Goal: Information Seeking & Learning: Find specific fact

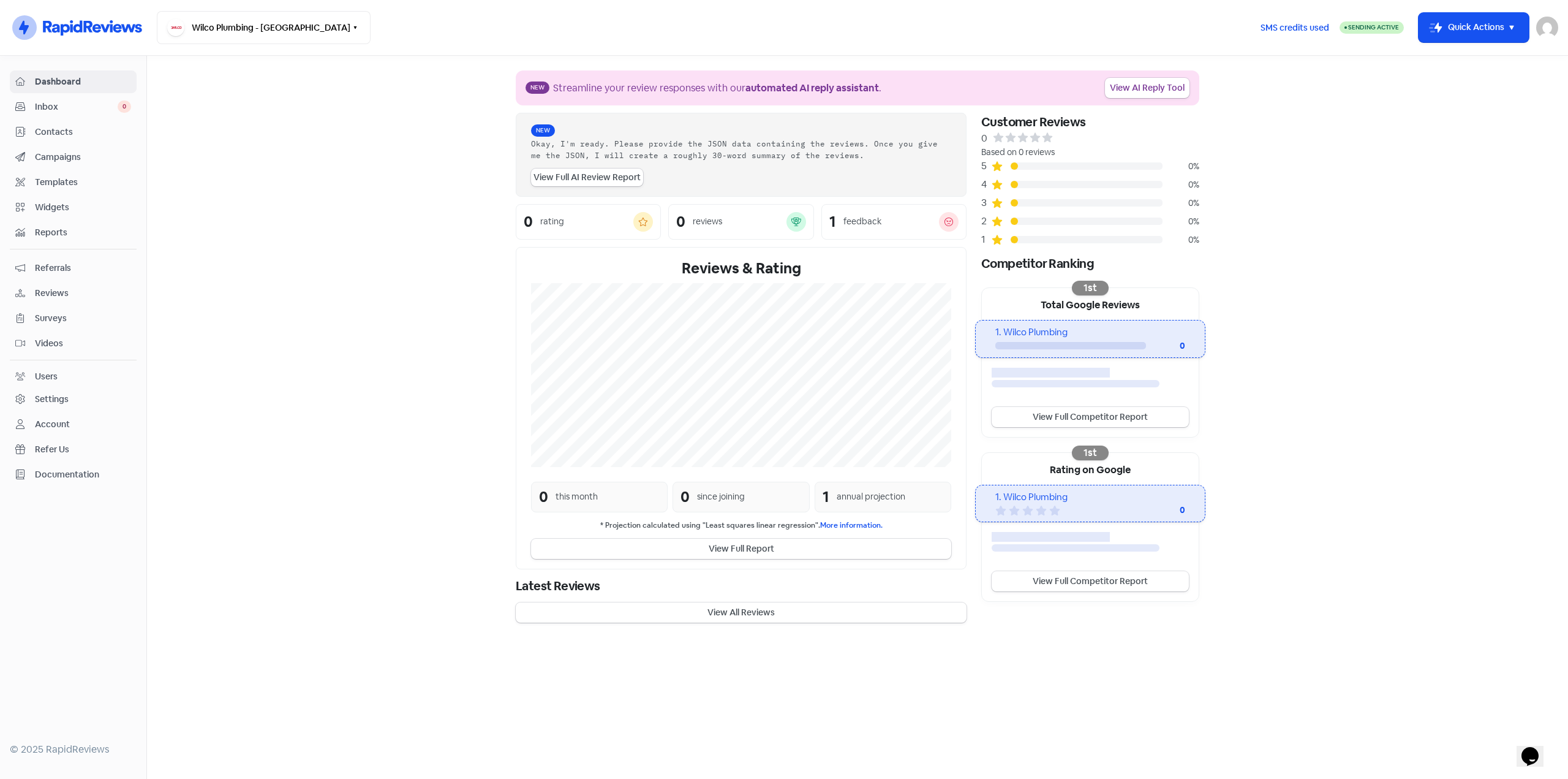
click at [51, 135] on span "Contacts" at bounding box center [83, 131] width 97 height 12
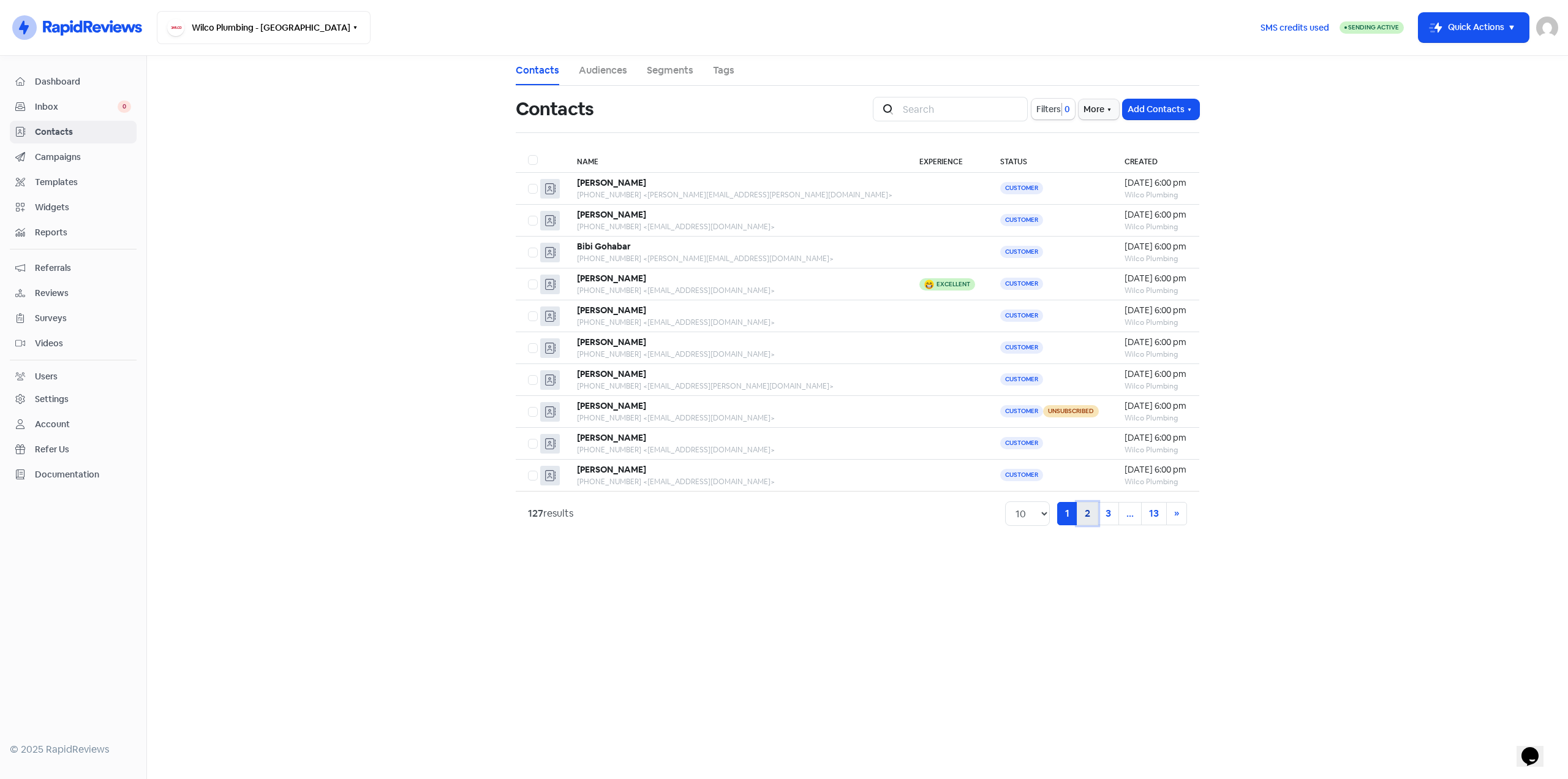
click at [1090, 516] on link "2" at bounding box center [1087, 513] width 21 height 23
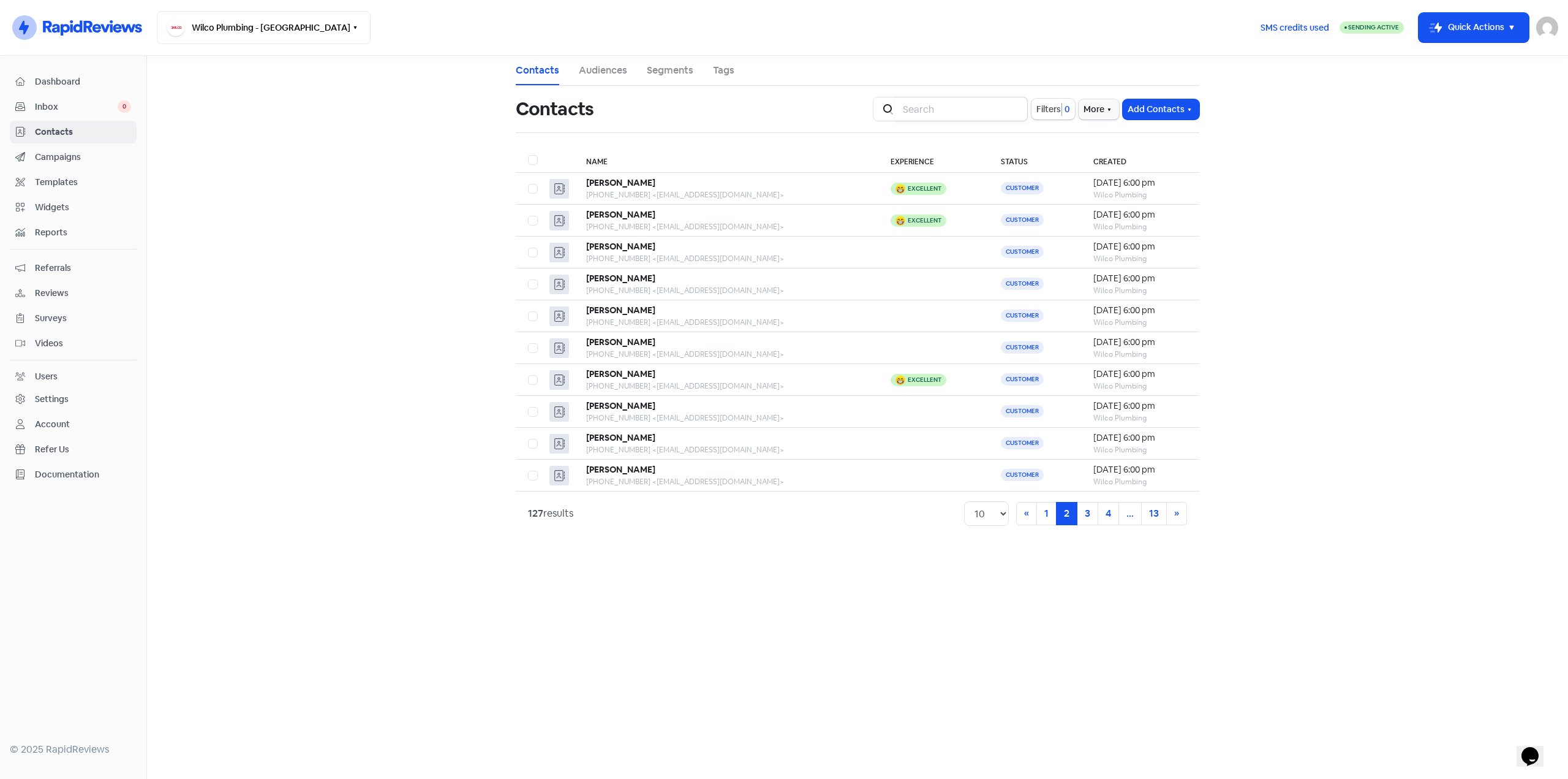
click at [947, 112] on input "search" at bounding box center [961, 109] width 132 height 25
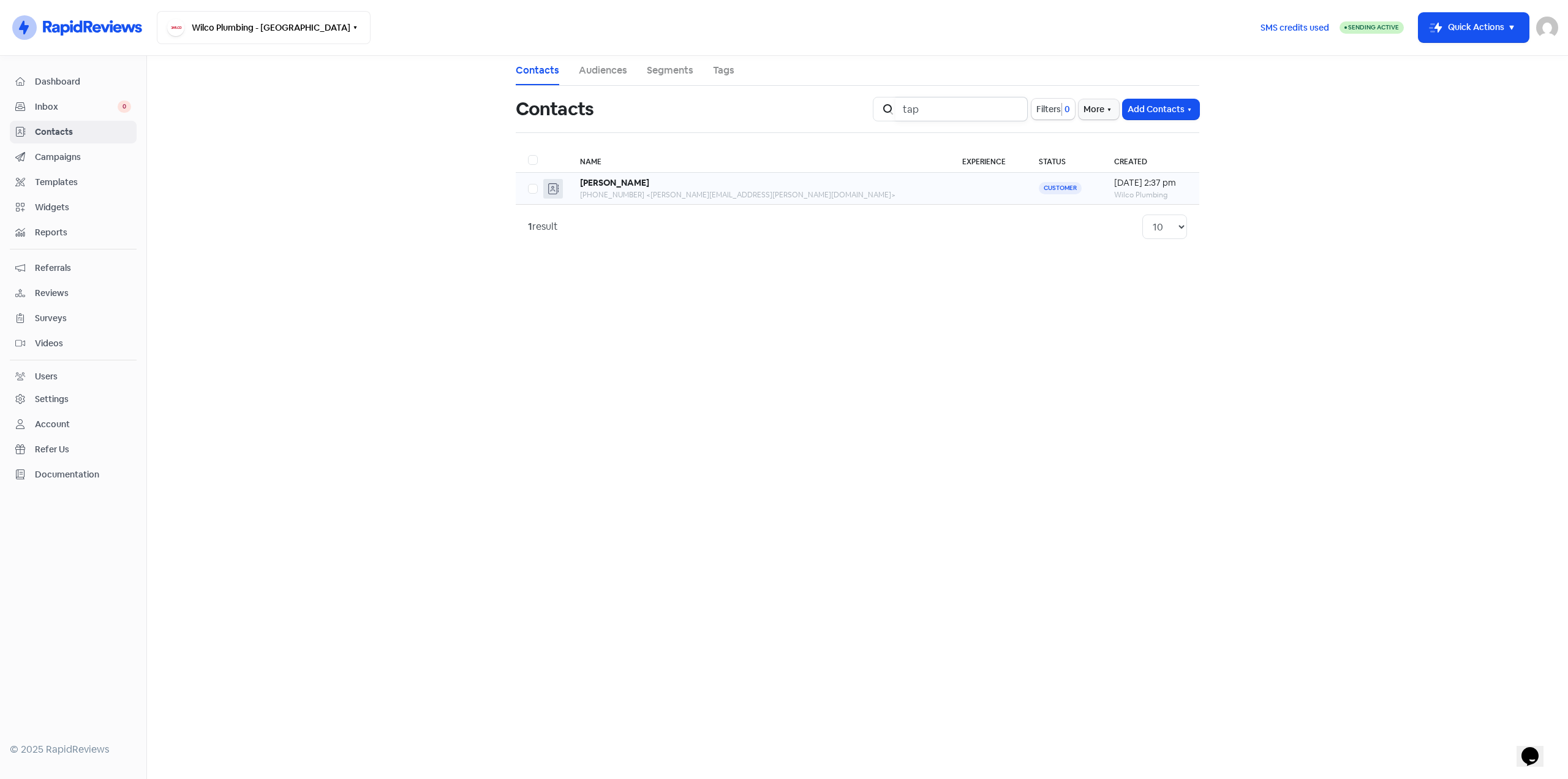
type input "tap"
click at [710, 184] on div "[PERSON_NAME]" at bounding box center [759, 183] width 357 height 12
drag, startPoint x: 396, startPoint y: 183, endPoint x: 383, endPoint y: 177, distance: 14.3
type input "ta"
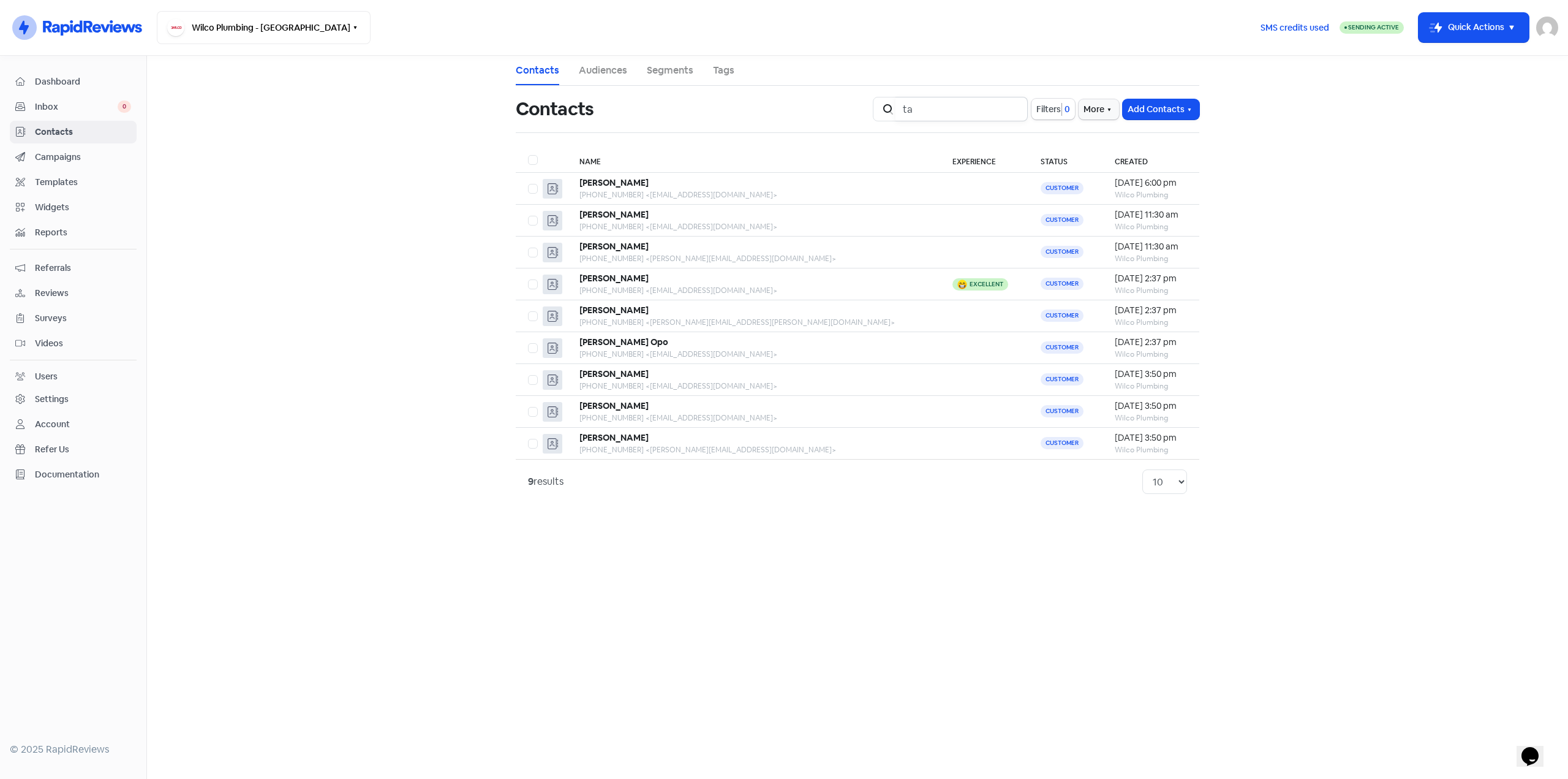
drag, startPoint x: 953, startPoint y: 112, endPoint x: 861, endPoint y: 103, distance: 92.4
click at [860, 103] on div "Contacts Icon For Search ta Filters 0 More Add Contacts" at bounding box center [857, 109] width 698 height 39
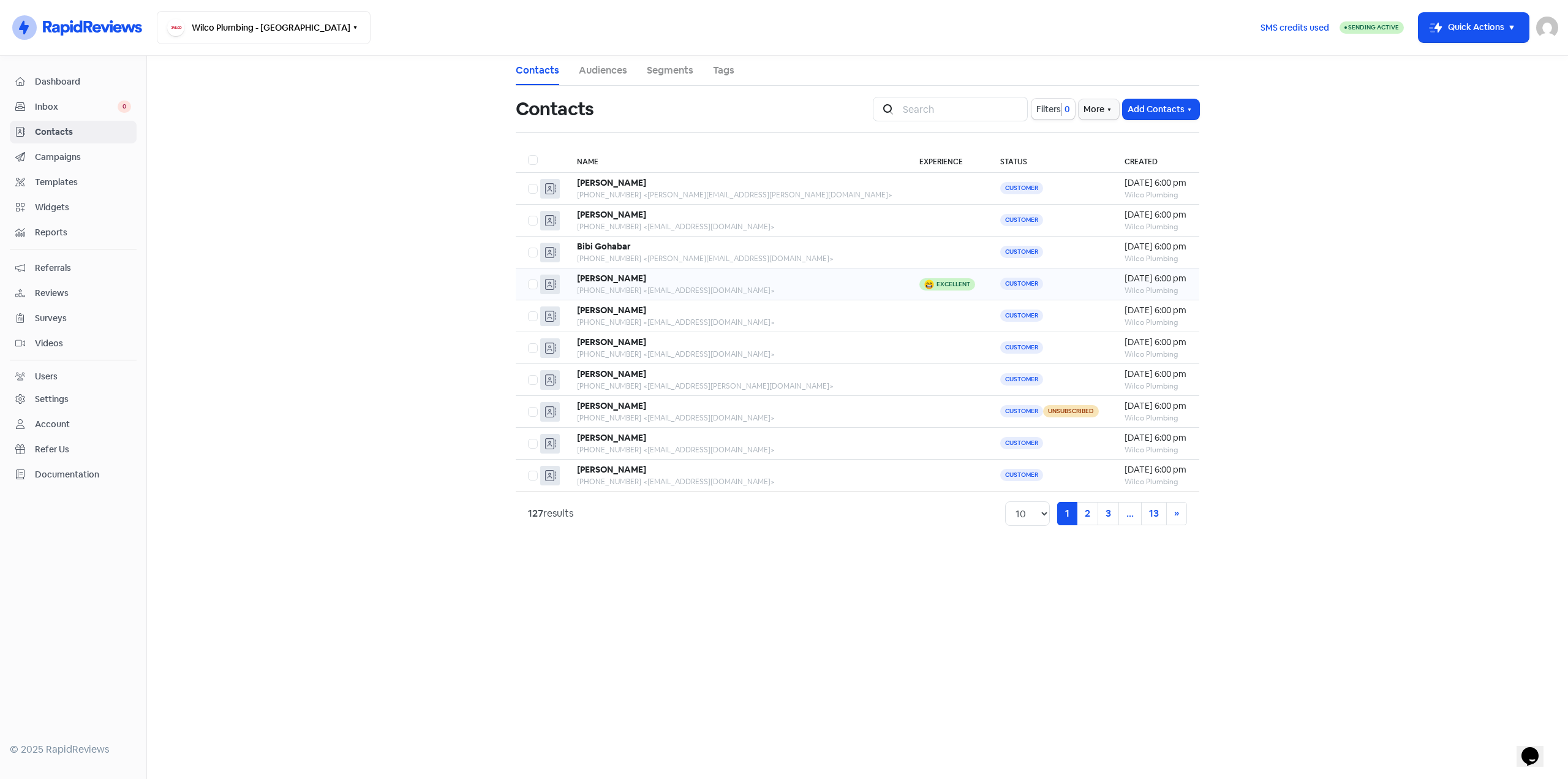
click at [718, 281] on div "[PERSON_NAME]" at bounding box center [736, 278] width 318 height 12
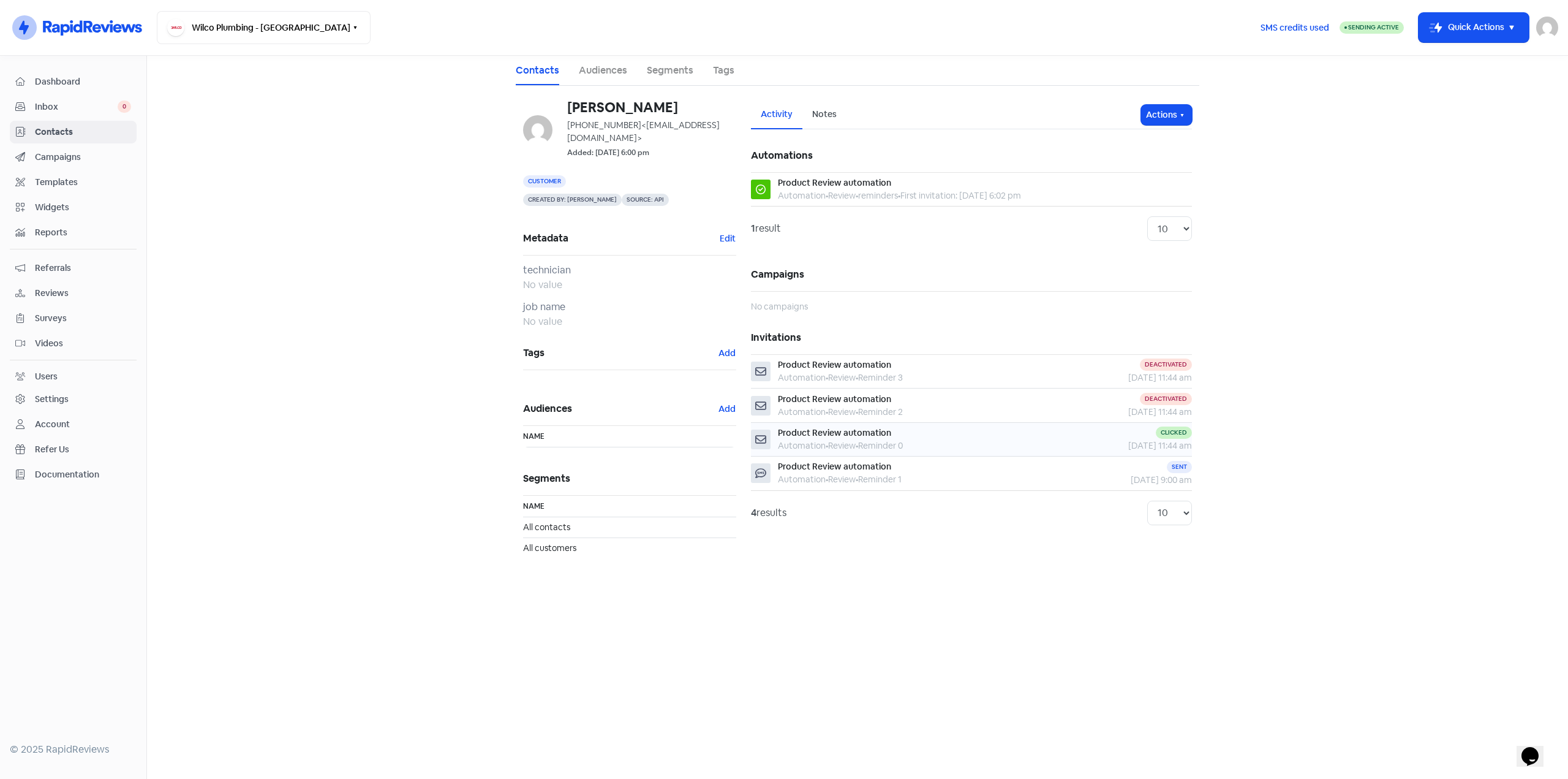
click at [917, 442] on div "Product Review automation Automation • Review • Reminder 0" at bounding box center [898, 439] width 294 height 26
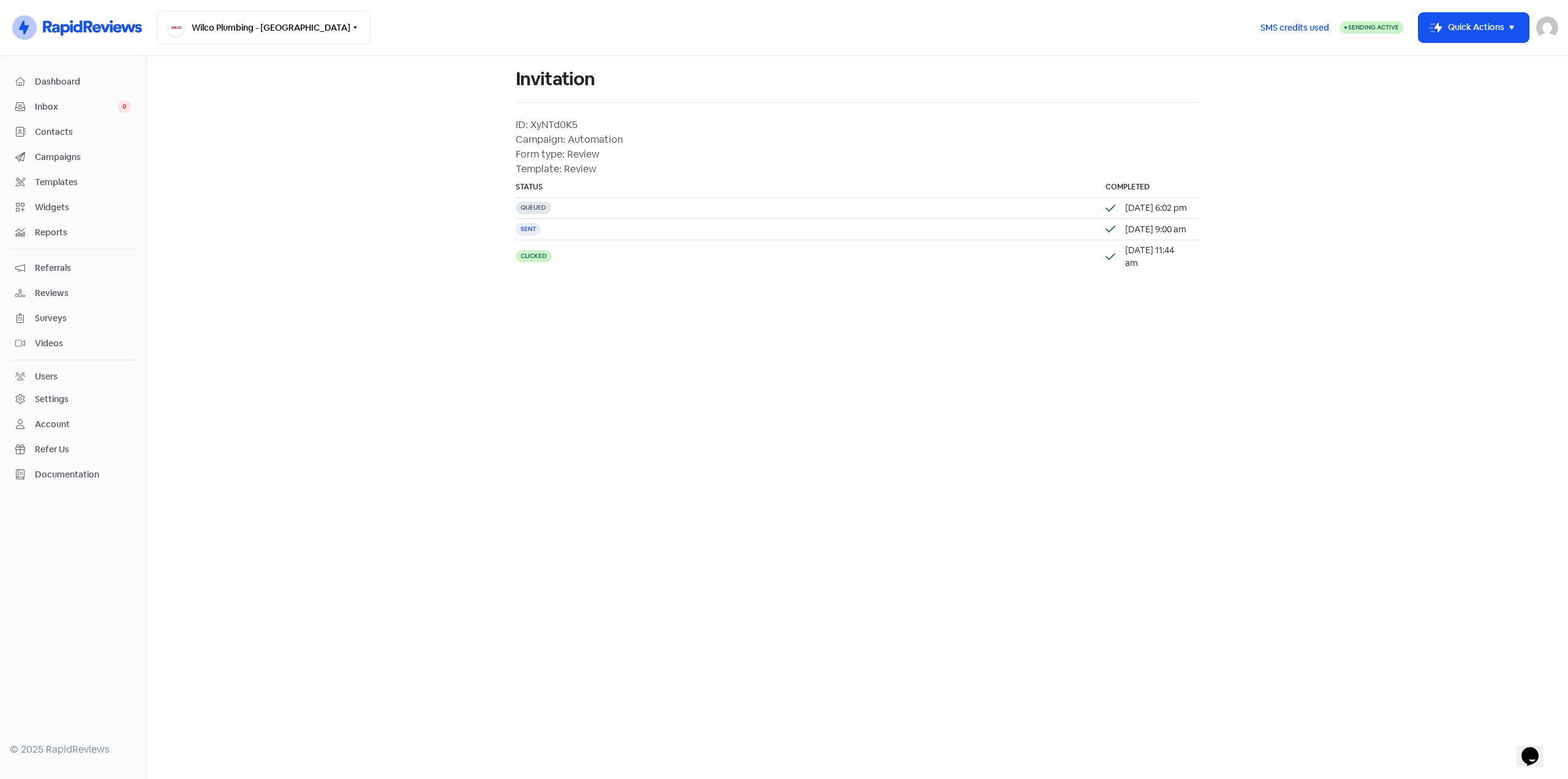
drag, startPoint x: 677, startPoint y: 272, endPoint x: 670, endPoint y: 270, distance: 7.3
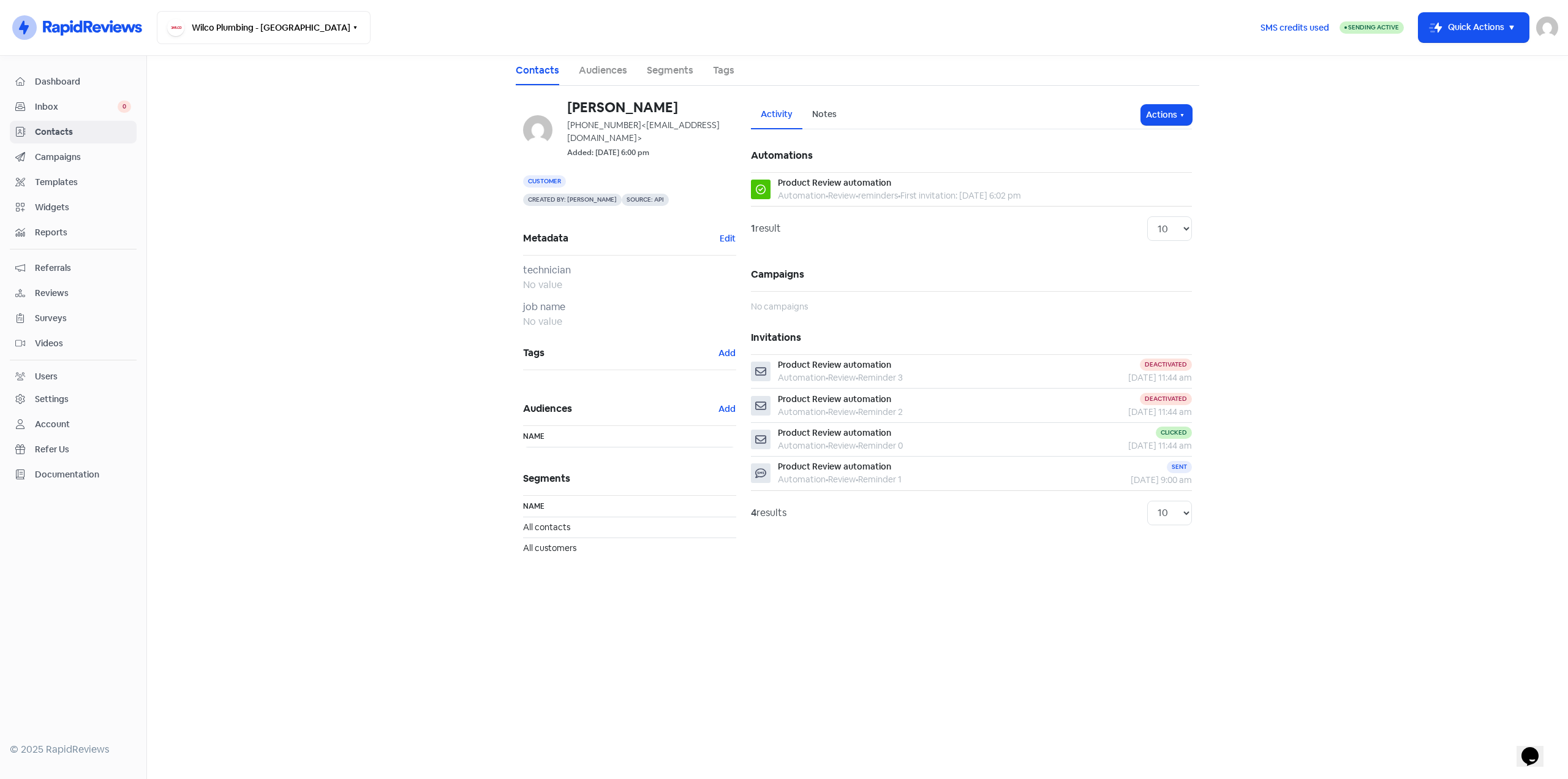
click at [818, 106] on div "Notes" at bounding box center [825, 115] width 44 height 29
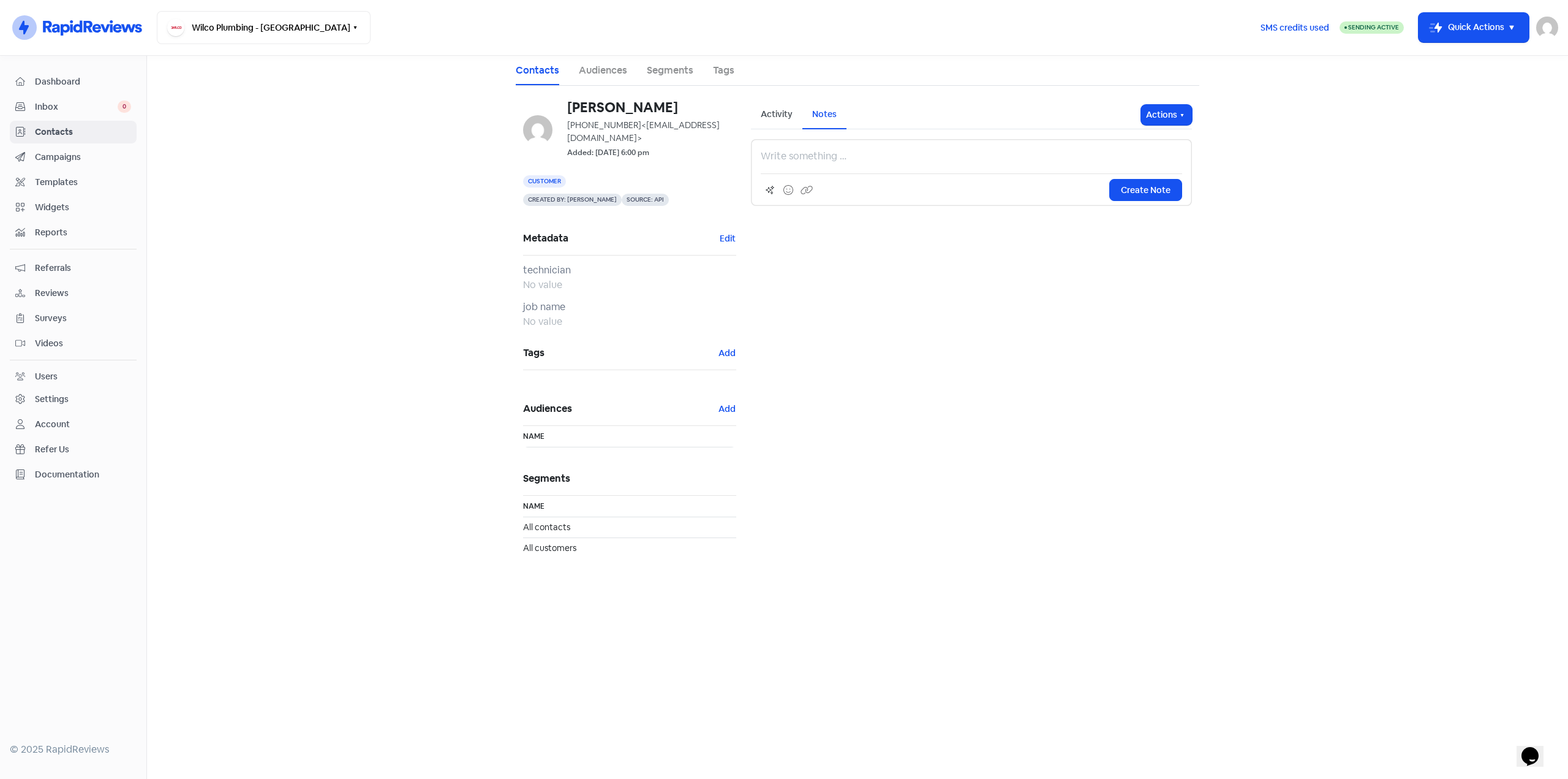
click at [779, 115] on div "Activity" at bounding box center [776, 114] width 32 height 12
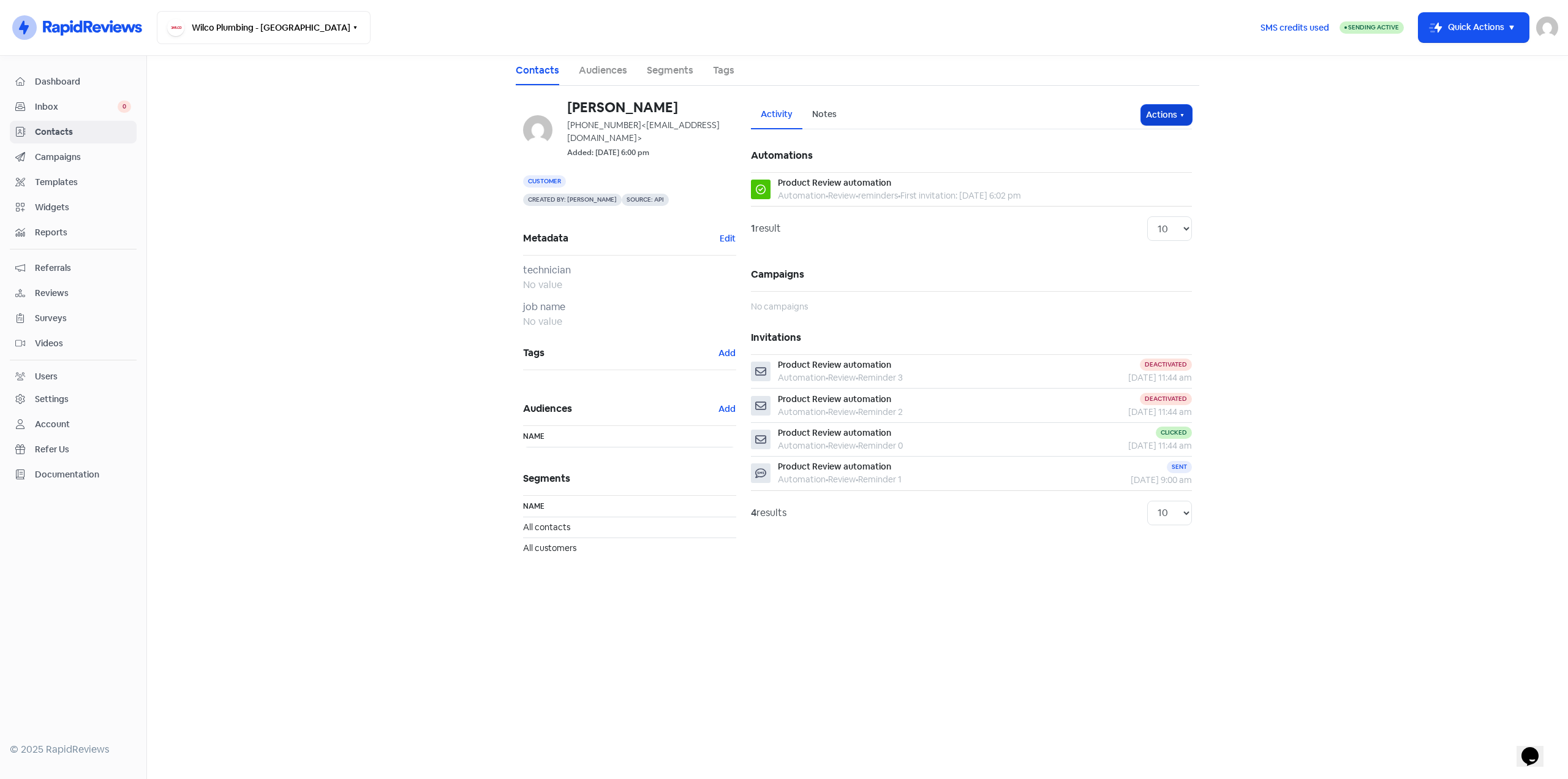
click at [1161, 105] on button "Actions" at bounding box center [1166, 115] width 51 height 20
click at [1273, 97] on main "Contacts Audiences Segments Tags [PERSON_NAME] [PHONE_NUMBER] <[EMAIL_ADDRESS][…" at bounding box center [857, 417] width 1421 height 723
click at [611, 64] on link "Audiences" at bounding box center [603, 70] width 49 height 14
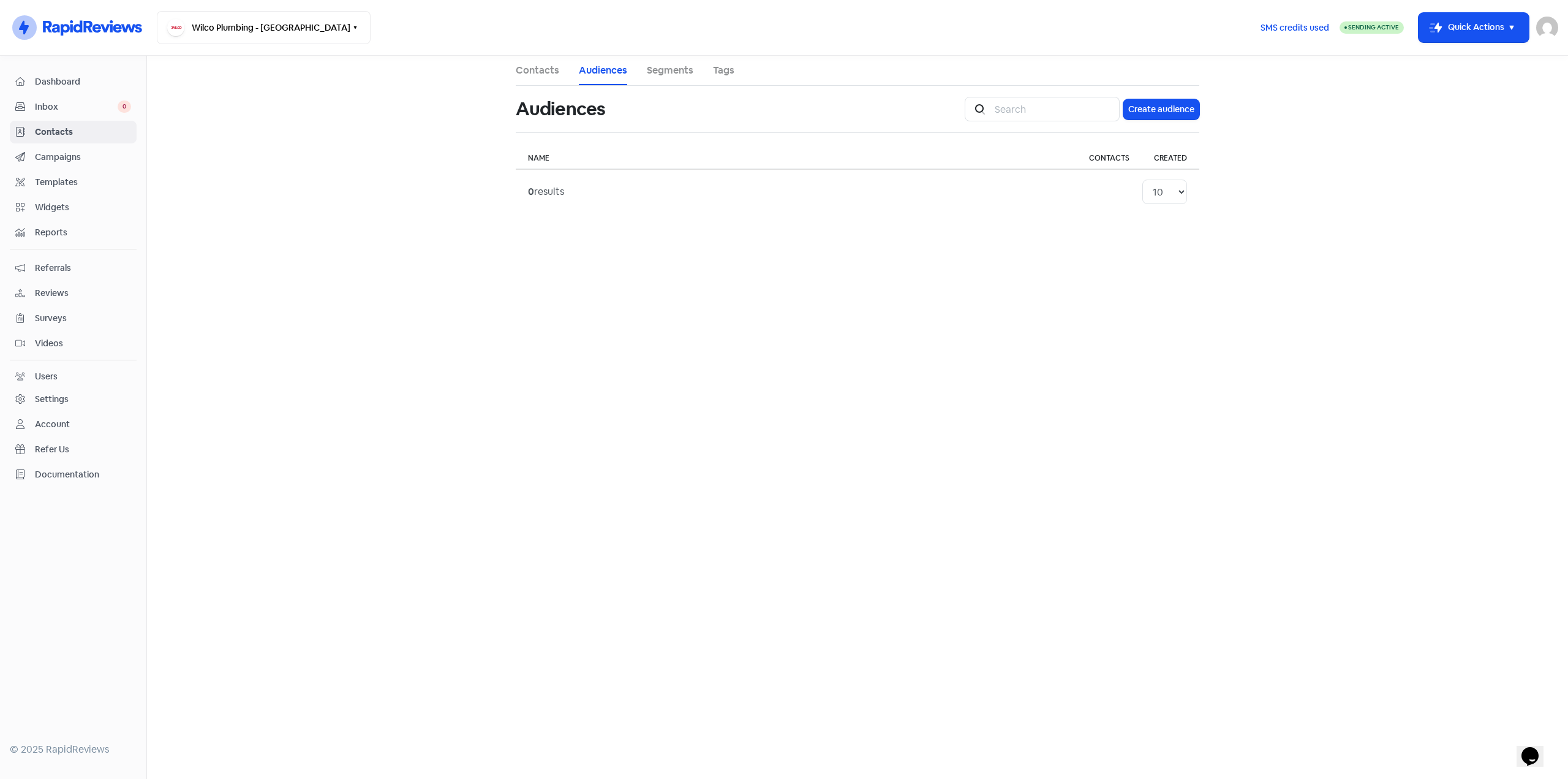
click at [665, 71] on link "Segments" at bounding box center [670, 70] width 47 height 14
click at [731, 71] on link "Tags" at bounding box center [723, 70] width 21 height 14
click at [533, 78] on li "Contacts" at bounding box center [538, 70] width 44 height 30
click at [533, 73] on link "Contacts" at bounding box center [538, 70] width 44 height 14
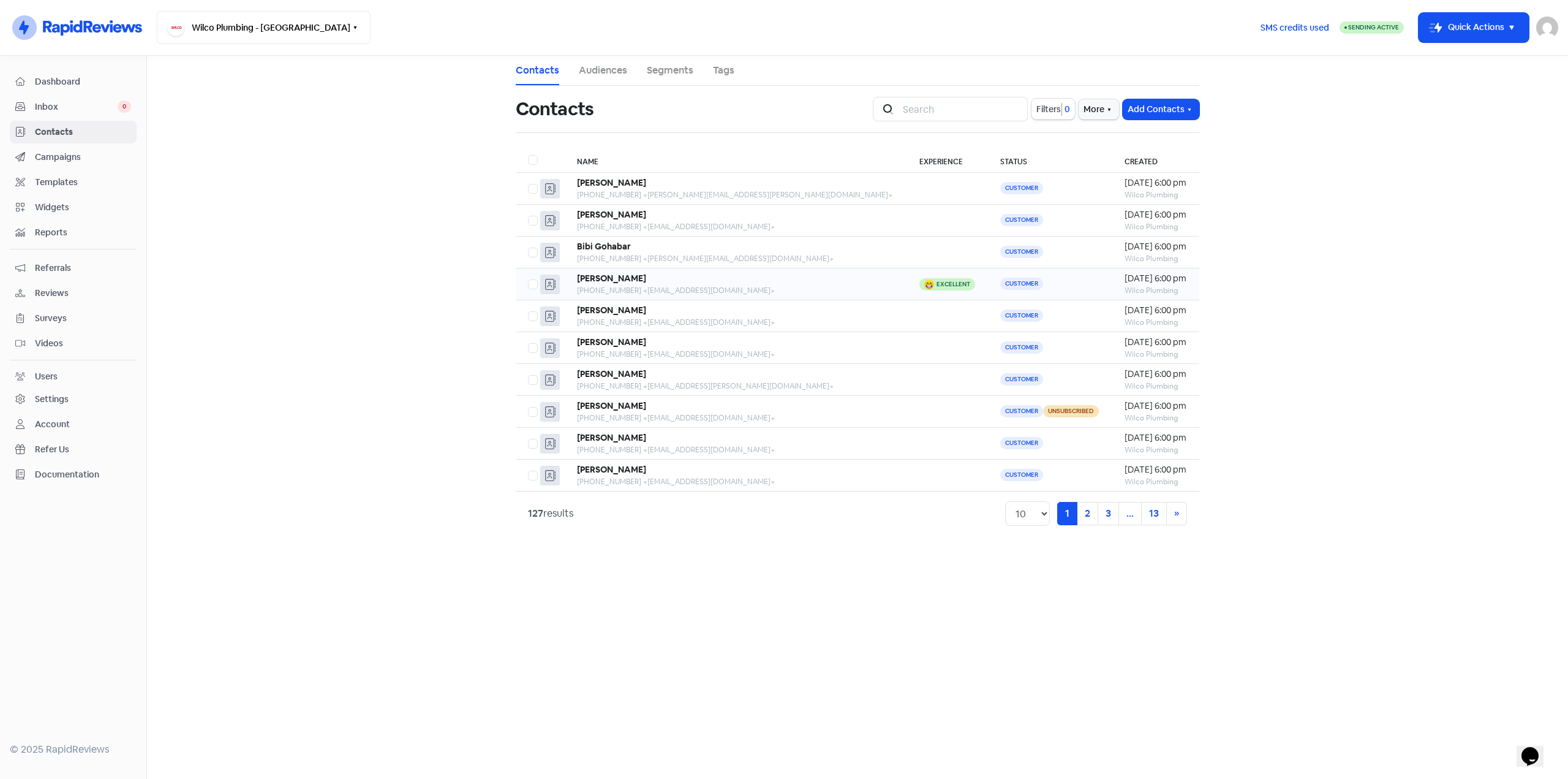
click at [677, 283] on div "[PERSON_NAME]" at bounding box center [736, 278] width 318 height 12
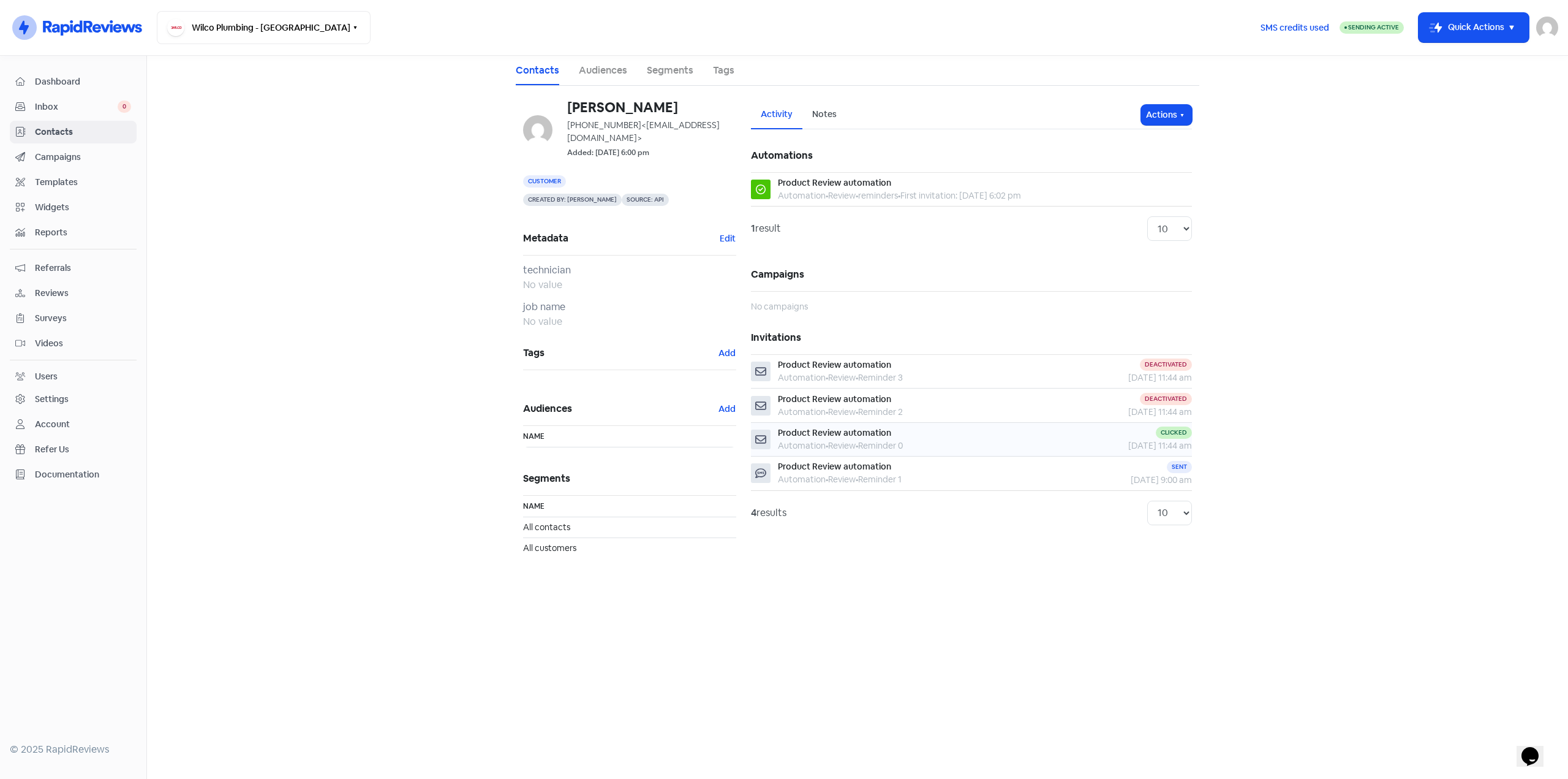
click at [799, 438] on div "Product Review automation" at bounding box center [840, 432] width 125 height 12
drag, startPoint x: 430, startPoint y: 295, endPoint x: 329, endPoint y: 269, distance: 104.3
click at [329, 269] on main "Contacts Audiences Segments Tags [PERSON_NAME] [PHONE_NUMBER] <[EMAIL_ADDRESS][…" at bounding box center [857, 417] width 1421 height 723
click at [546, 522] on span "All contacts" at bounding box center [546, 528] width 47 height 11
click at [555, 542] on span "All customers" at bounding box center [549, 548] width 54 height 11
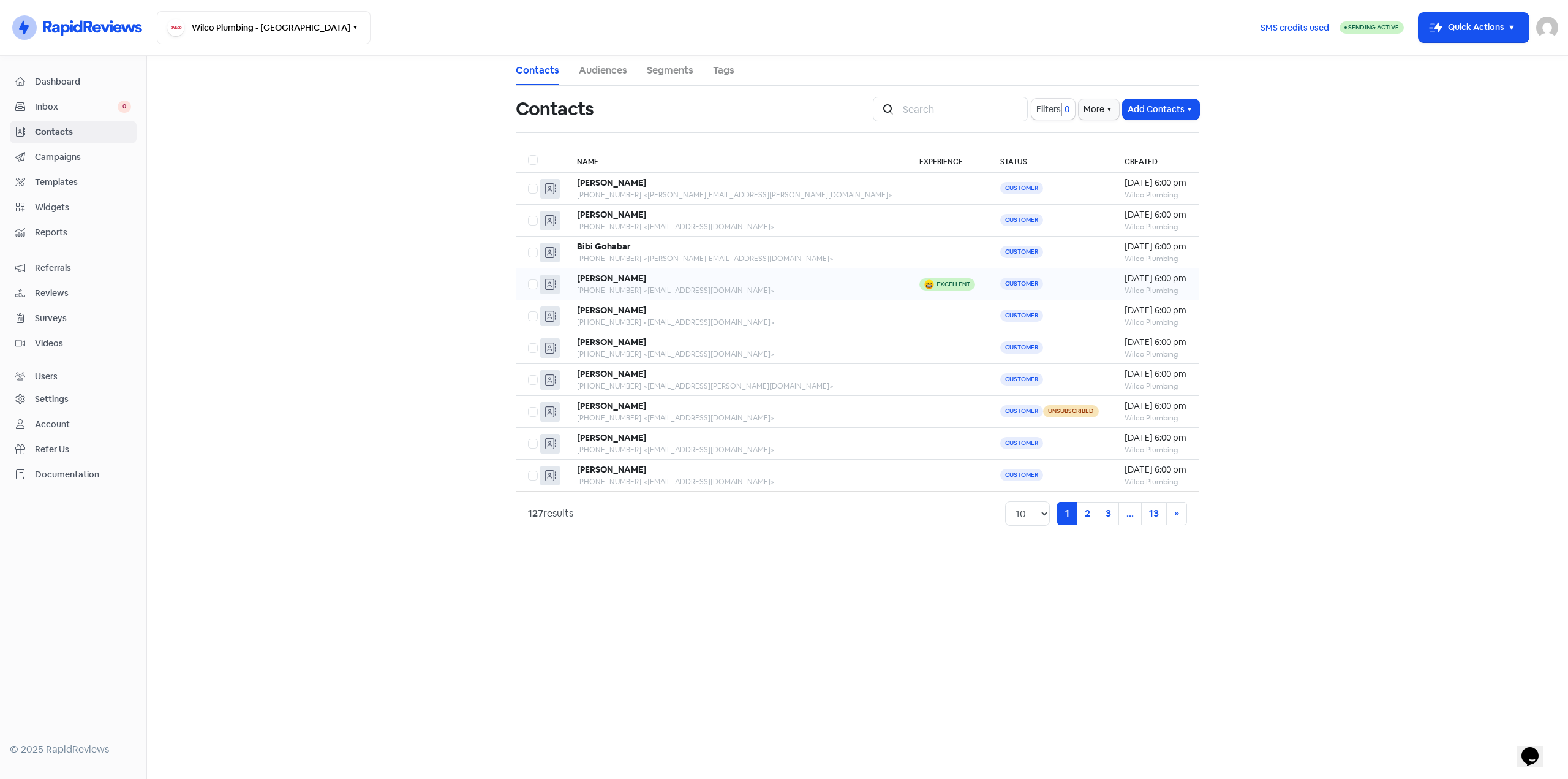
click at [738, 278] on div "[PERSON_NAME]" at bounding box center [736, 278] width 318 height 12
